Goal: Navigation & Orientation: Find specific page/section

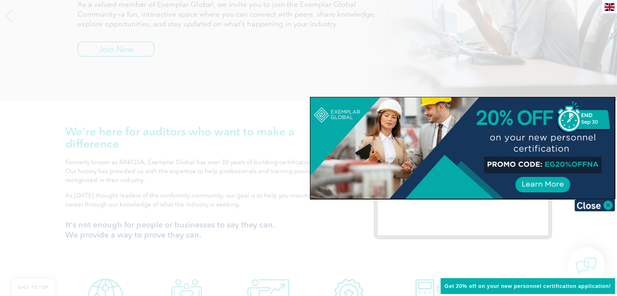
scroll to position [162, 0]
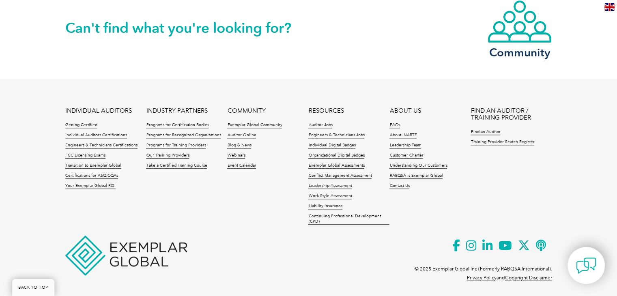
scroll to position [875, 0]
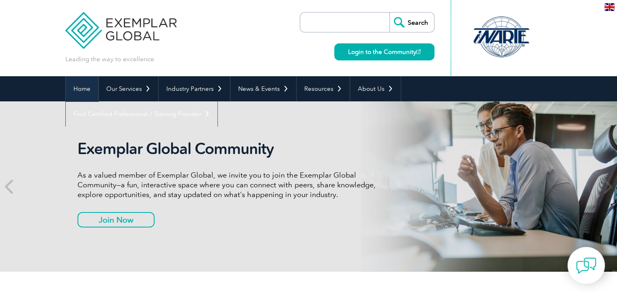
click at [90, 88] on link "Home" at bounding box center [82, 88] width 32 height 25
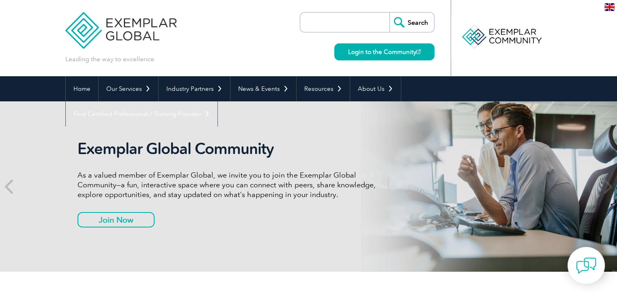
click at [490, 34] on div at bounding box center [501, 37] width 81 height 45
